Goal: Book appointment/travel/reservation

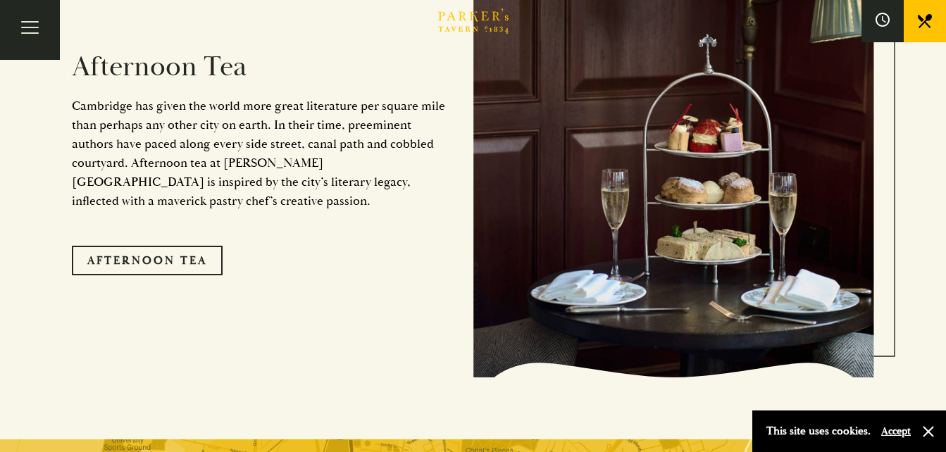
scroll to position [2325, 0]
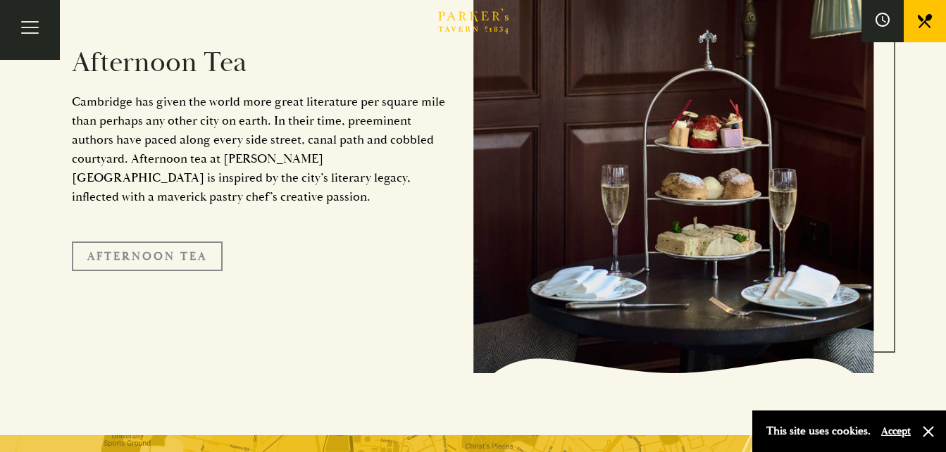
click at [140, 242] on link "Afternoon Tea" at bounding box center [147, 257] width 151 height 30
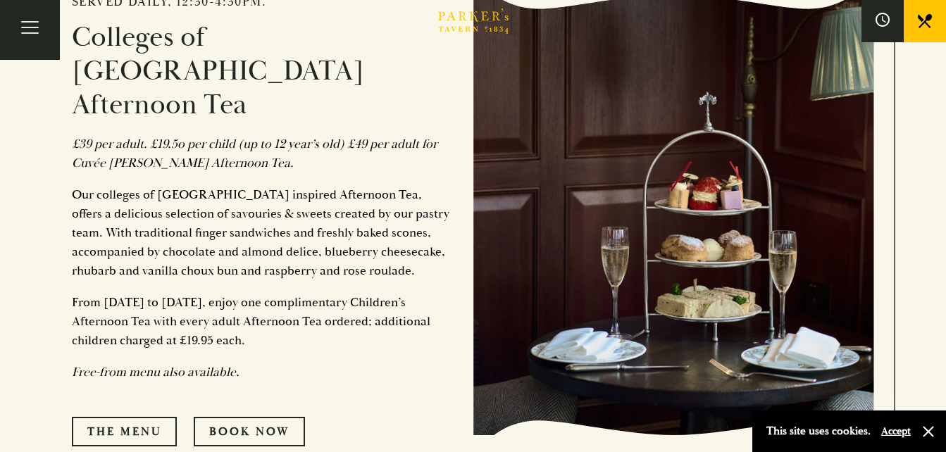
scroll to position [634, 0]
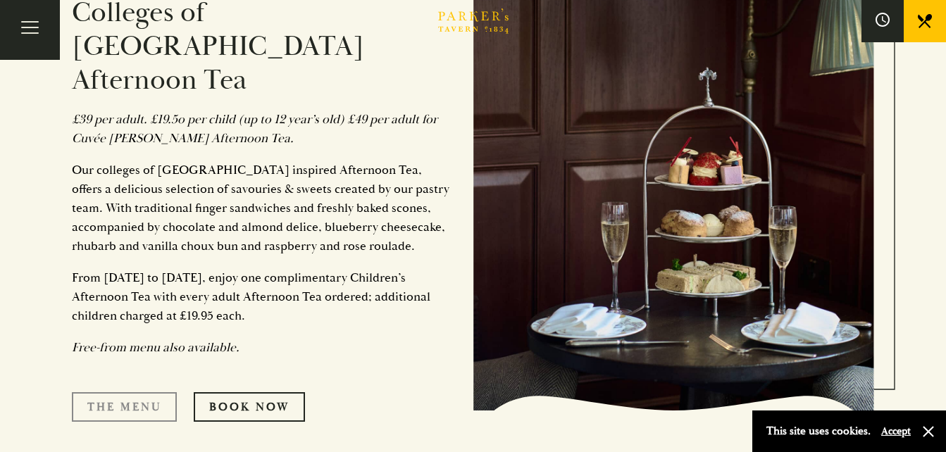
click at [116, 392] on link "The Menu" at bounding box center [124, 407] width 105 height 30
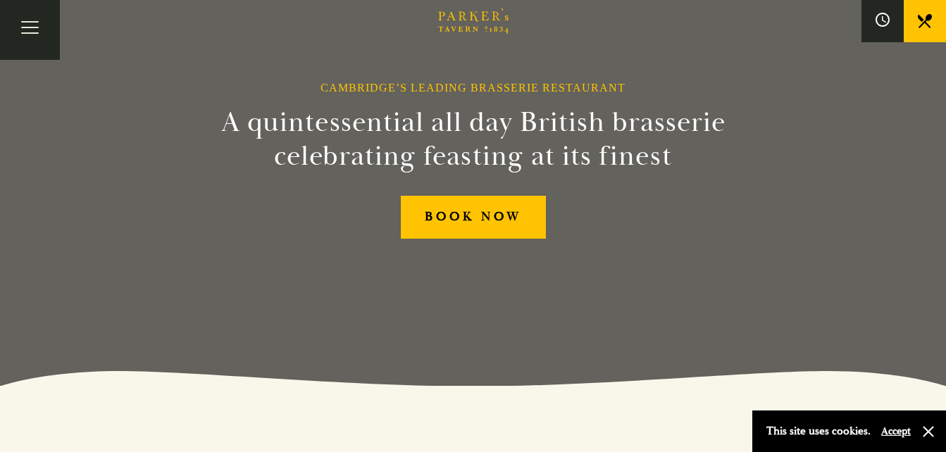
scroll to position [141, 0]
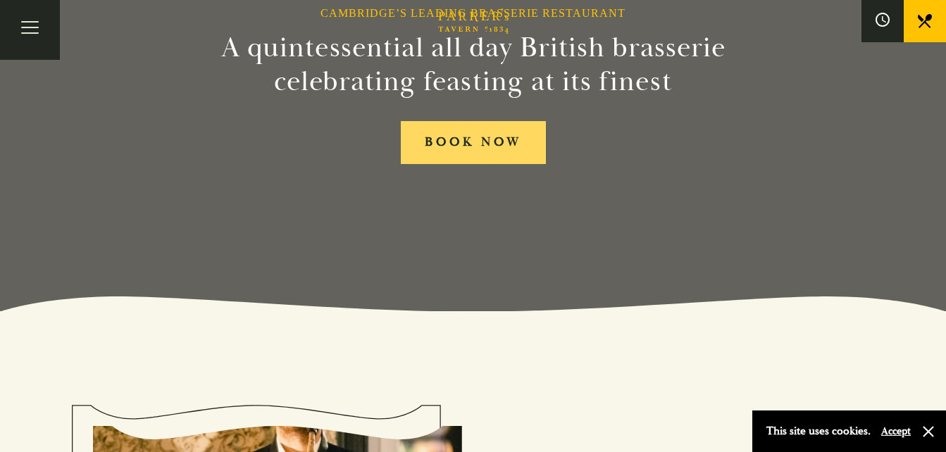
click at [486, 132] on link "BOOK NOW" at bounding box center [473, 142] width 145 height 43
